Goal: Communication & Community: Answer question/provide support

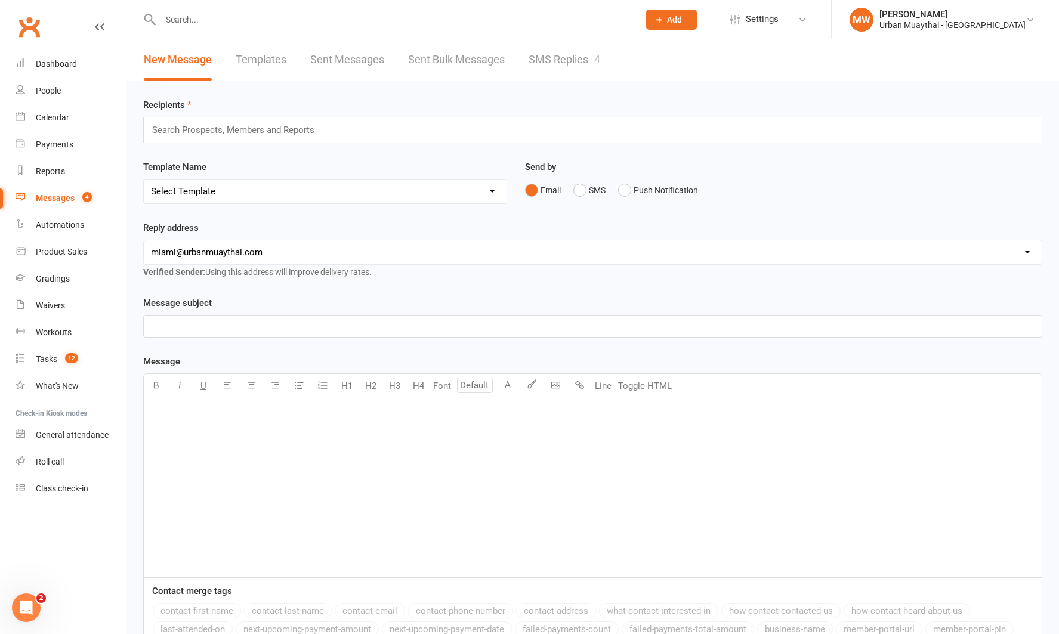
click at [578, 60] on link "SMS Replies 4" at bounding box center [565, 59] width 72 height 41
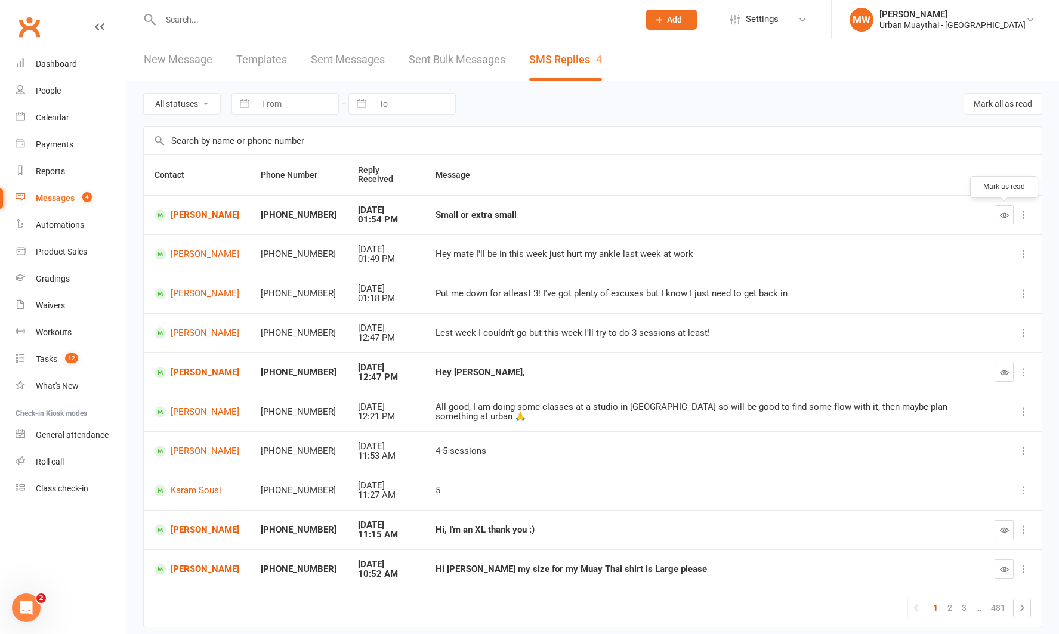
click at [1004, 212] on icon "button" at bounding box center [1004, 215] width 9 height 9
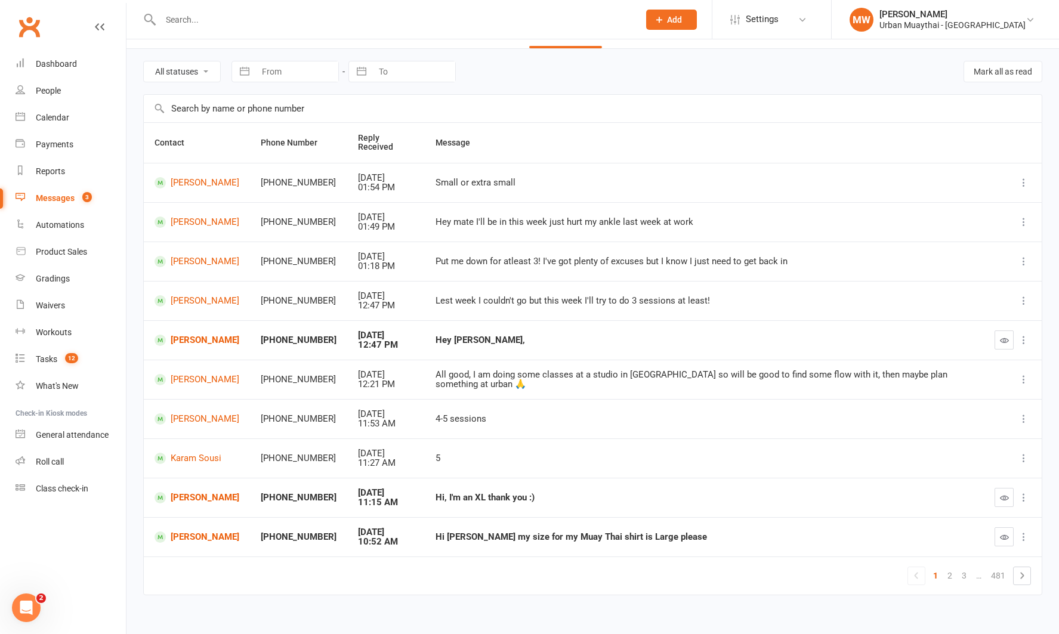
scroll to position [44, 0]
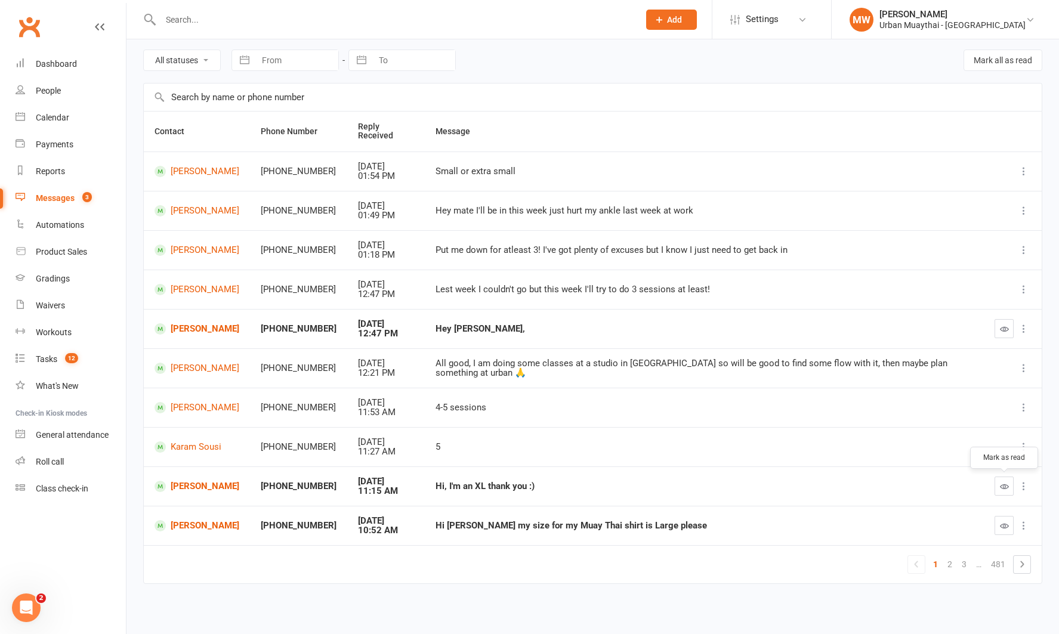
click at [1003, 485] on icon "button" at bounding box center [1004, 486] width 9 height 9
click at [1003, 526] on icon "button" at bounding box center [1004, 525] width 9 height 9
click at [949, 562] on link "2" at bounding box center [950, 564] width 14 height 17
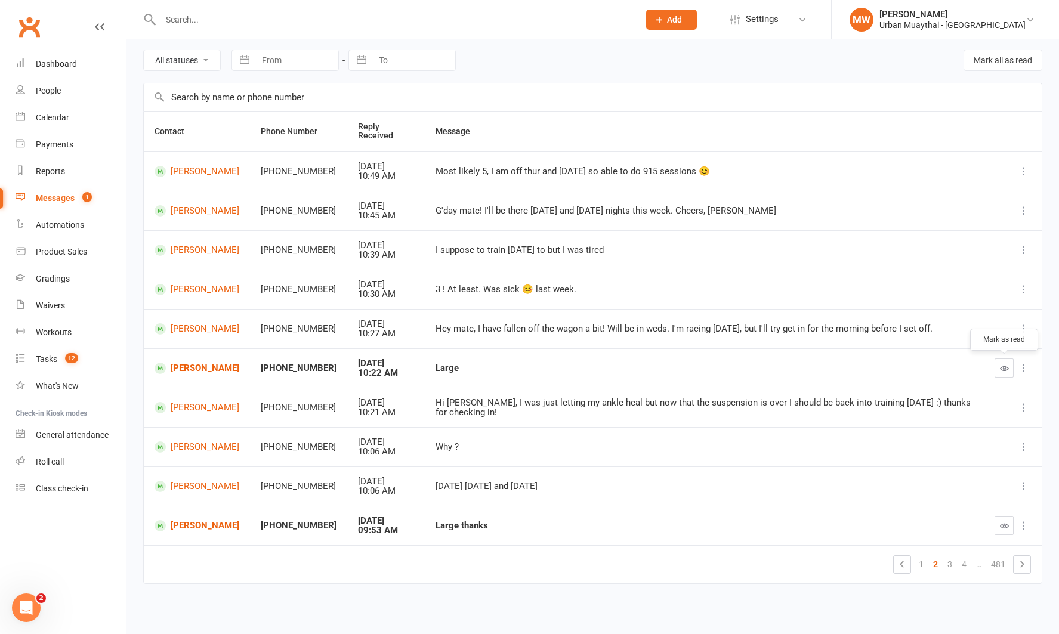
click at [1003, 368] on icon "button" at bounding box center [1004, 368] width 9 height 9
click at [1003, 525] on icon "button" at bounding box center [1004, 525] width 9 height 9
click at [951, 566] on link "3" at bounding box center [950, 564] width 14 height 17
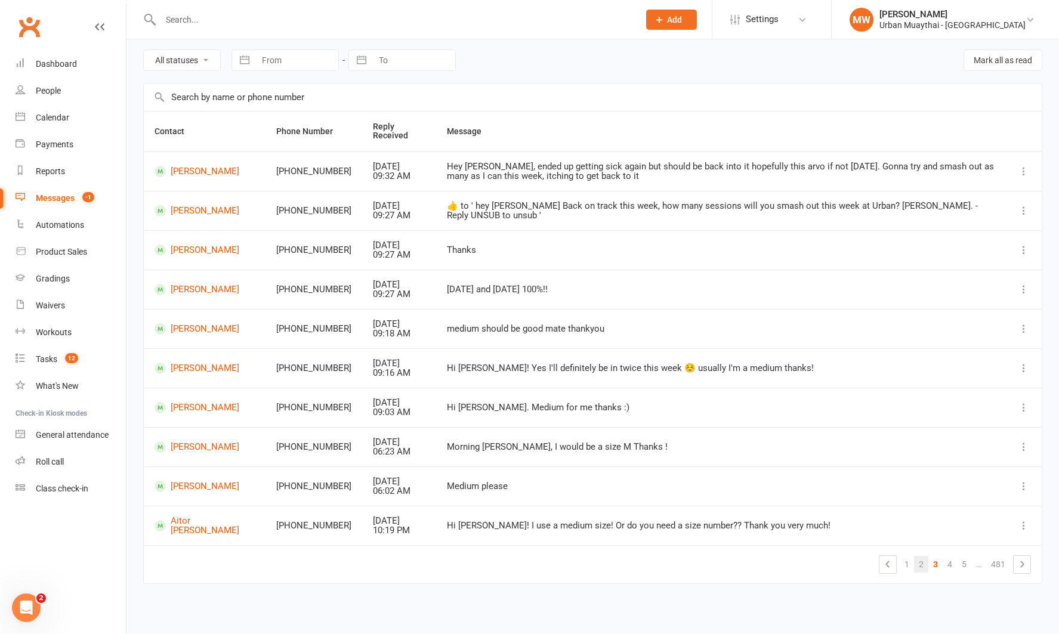
click at [924, 564] on link "2" at bounding box center [921, 564] width 14 height 17
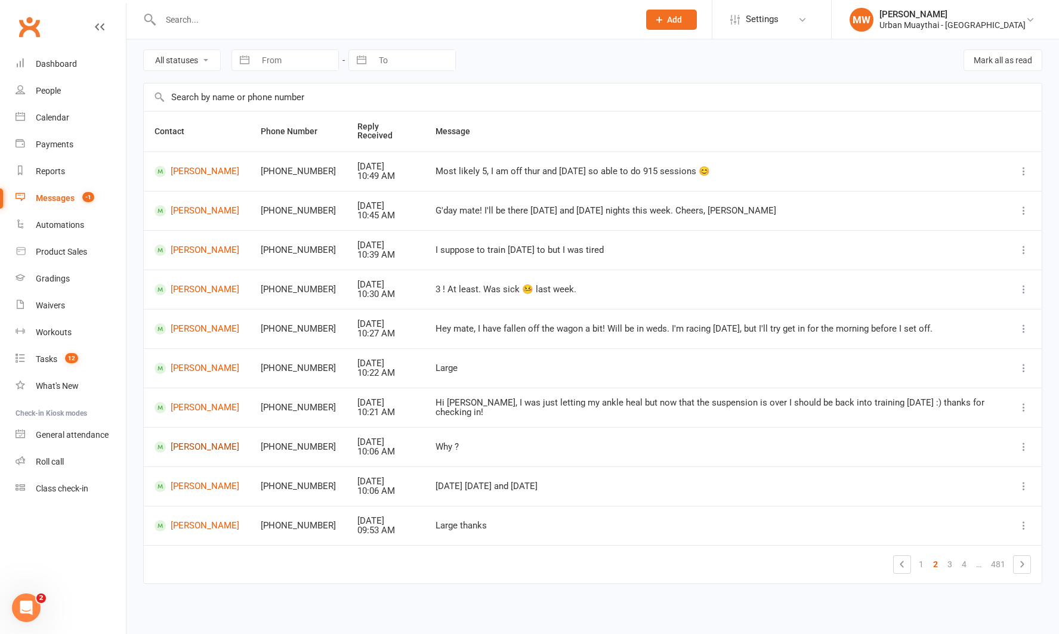
click at [201, 445] on link "[PERSON_NAME]" at bounding box center [197, 447] width 85 height 11
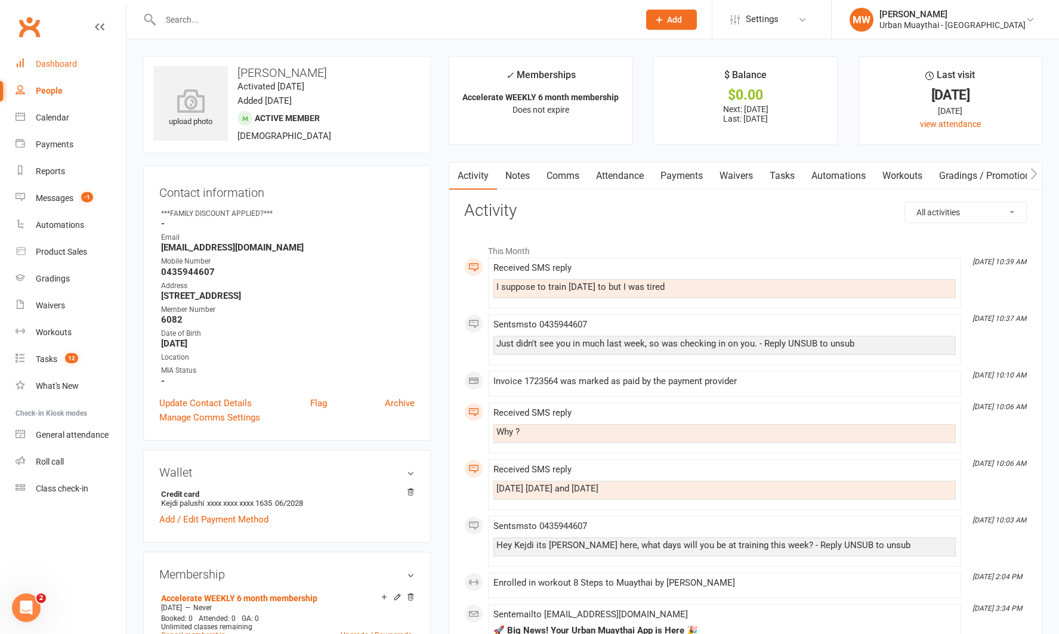
click at [43, 63] on div "Dashboard" at bounding box center [56, 64] width 41 height 10
